Goal: Navigation & Orientation: Find specific page/section

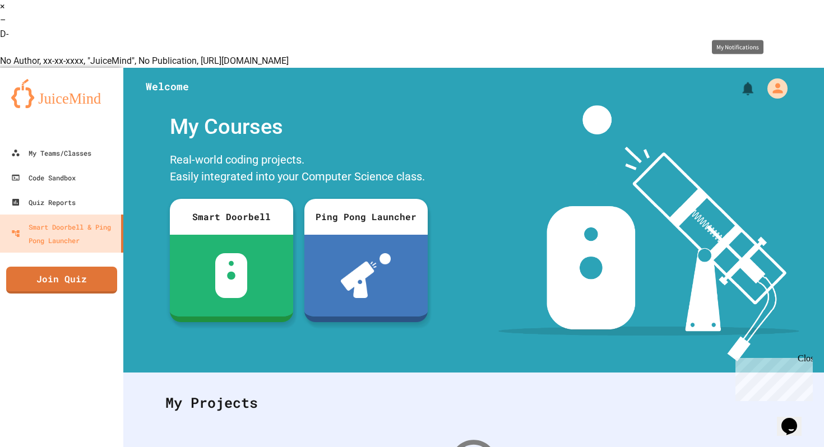
scroll to position [3, 0]
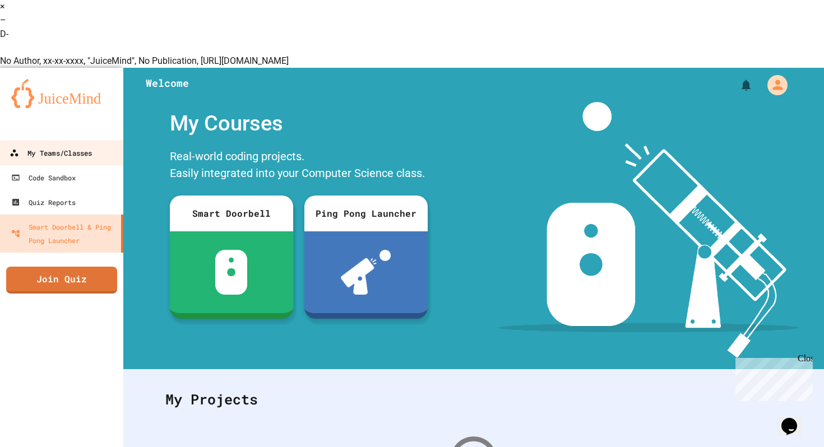
click at [92, 146] on div "My Teams/Classes" at bounding box center [51, 153] width 82 height 14
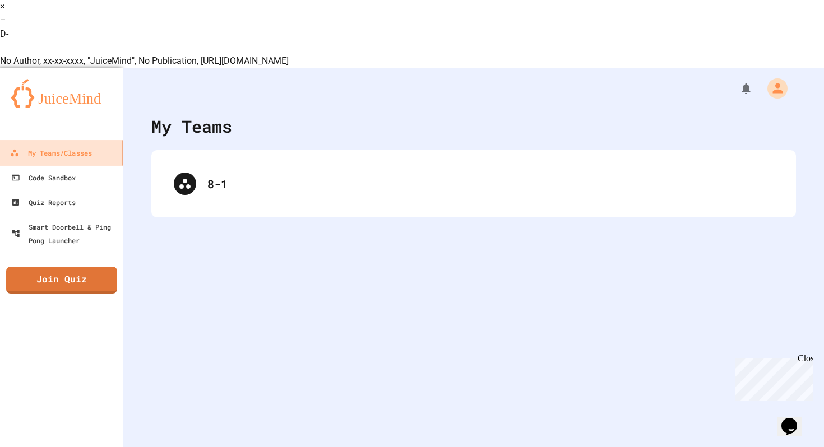
click at [152, 150] on div "8-1" at bounding box center [473, 183] width 645 height 67
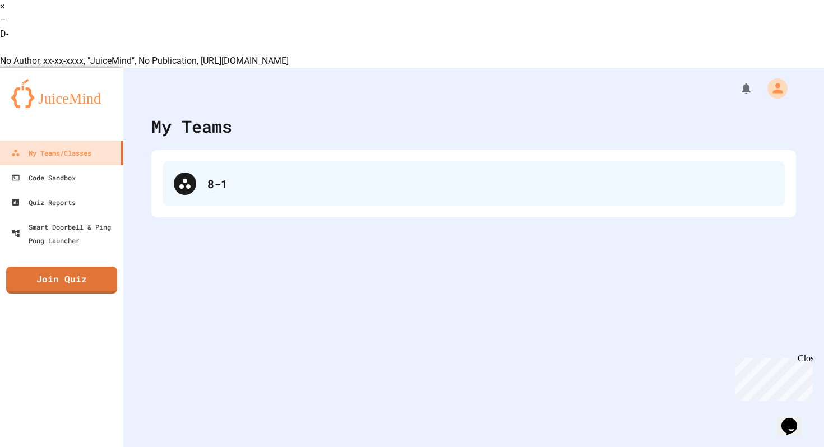
click at [190, 177] on icon at bounding box center [184, 183] width 13 height 13
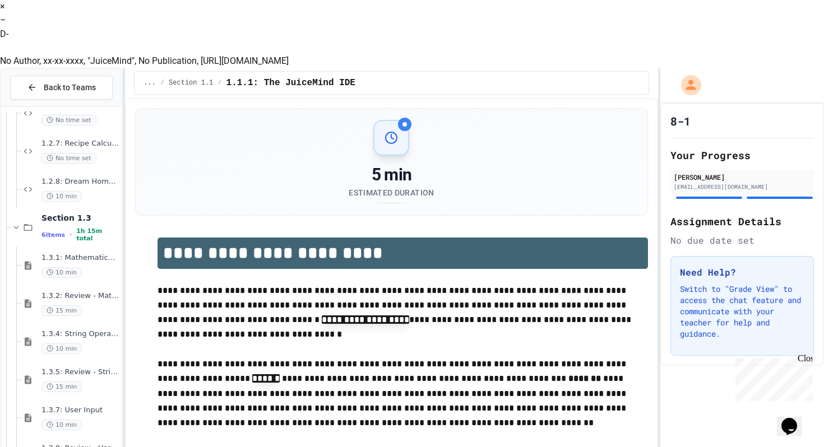
scroll to position [721, 0]
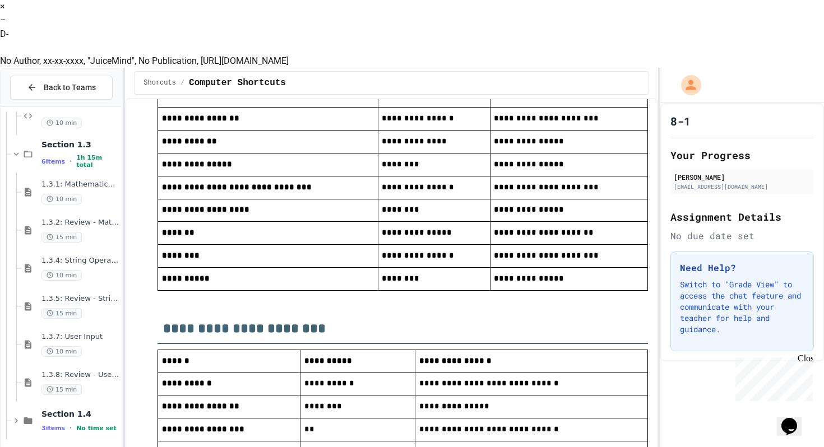
scroll to position [922, 0]
